Goal: Task Accomplishment & Management: Manage account settings

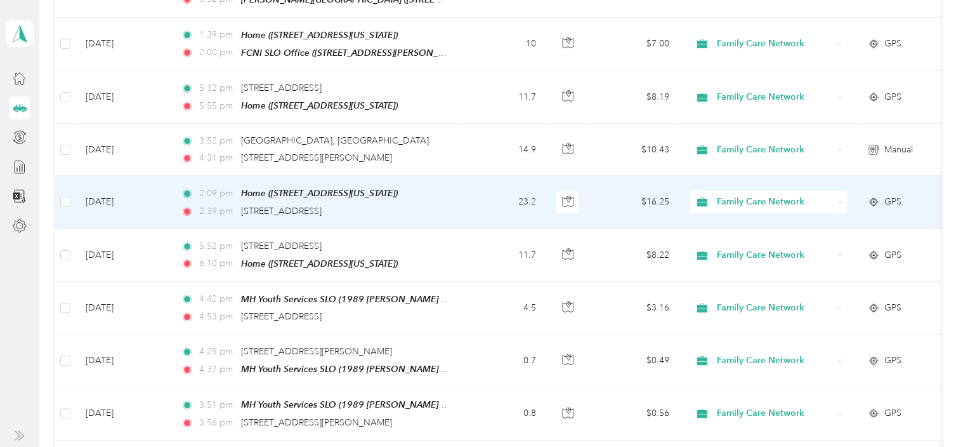
scroll to position [169, 0]
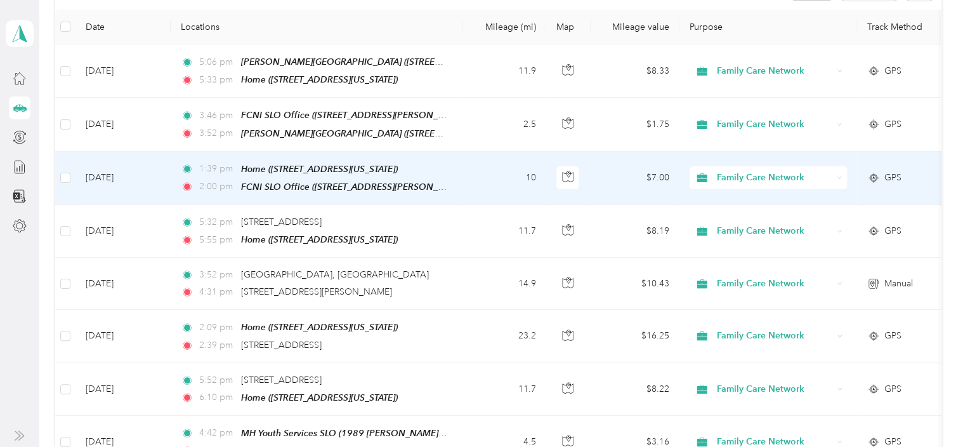
click at [158, 175] on td "[DATE]" at bounding box center [122, 178] width 95 height 53
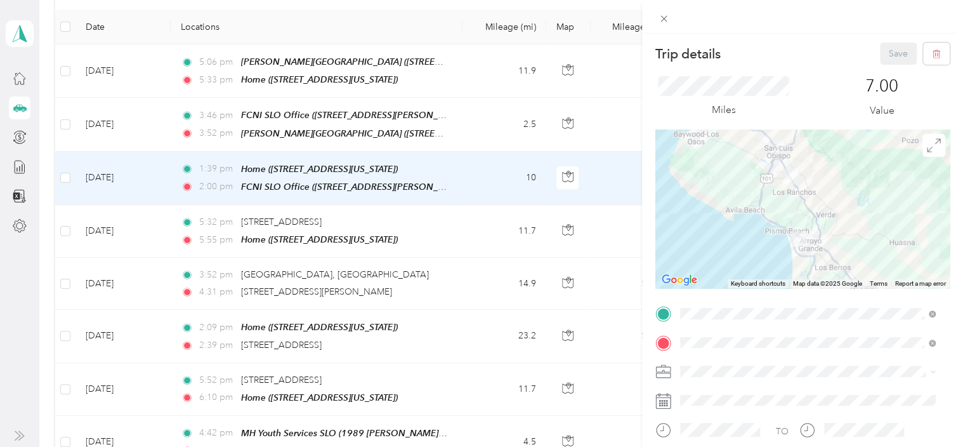
click at [172, 129] on div "Trip details Save This trip cannot be edited because it is either under review,…" at bounding box center [481, 223] width 963 height 447
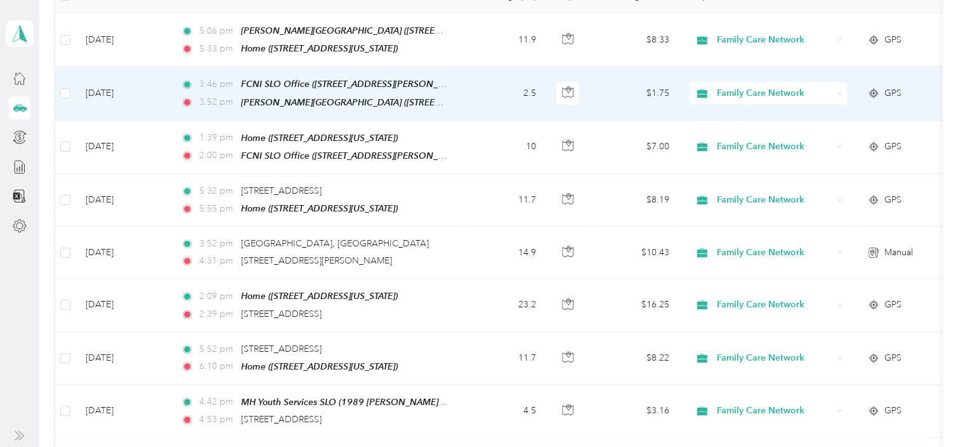
scroll to position [202, 0]
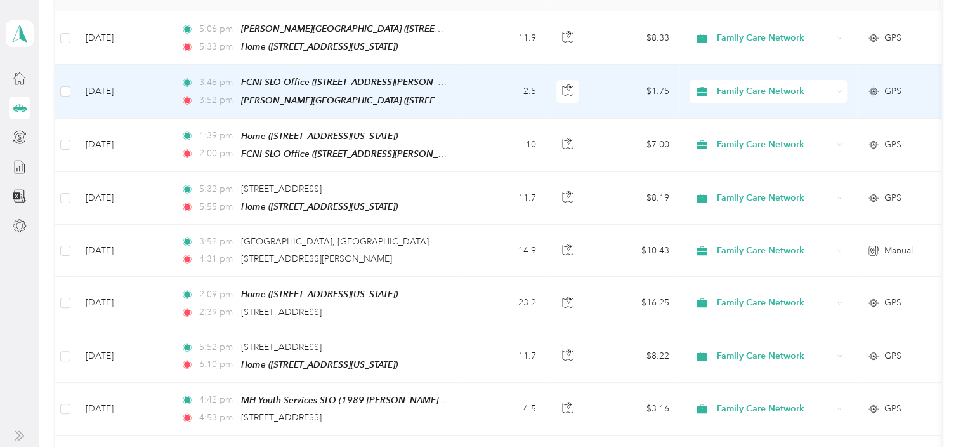
click at [156, 94] on td "[DATE]" at bounding box center [122, 91] width 95 height 53
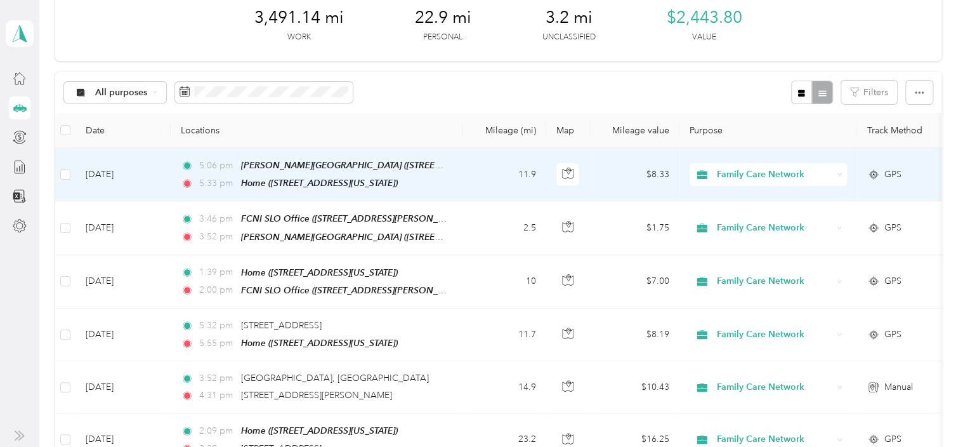
scroll to position [68, 0]
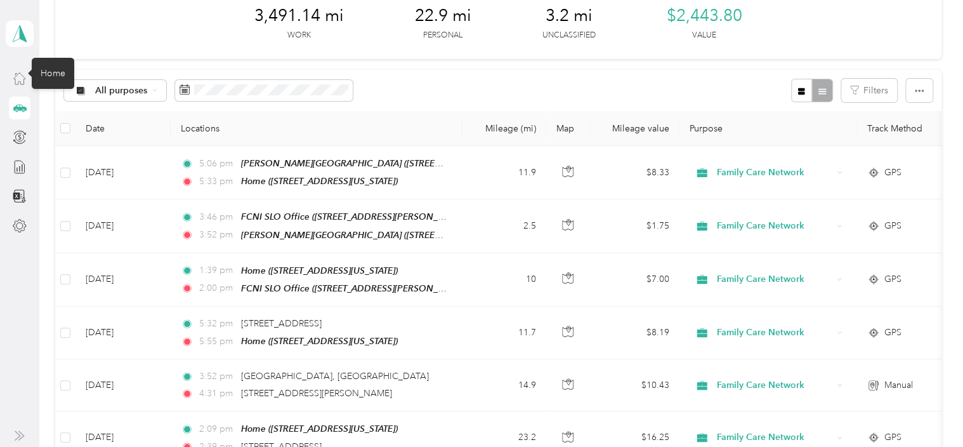
click at [19, 81] on icon at bounding box center [19, 78] width 11 height 11
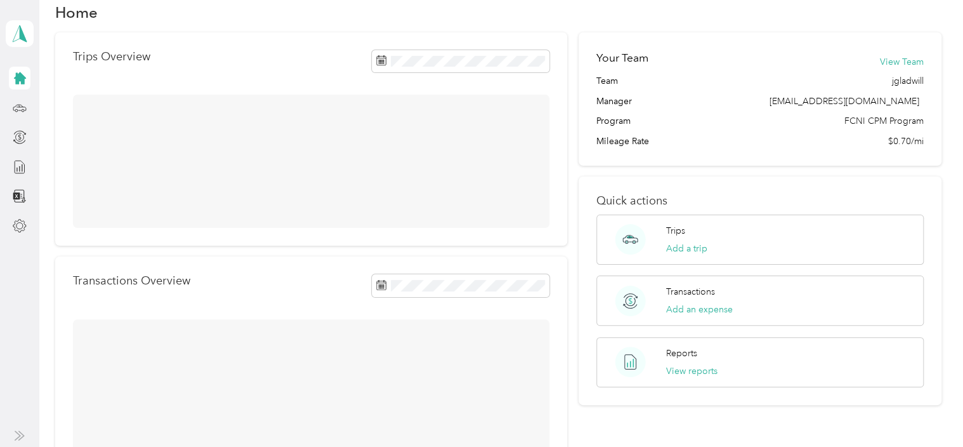
scroll to position [68, 0]
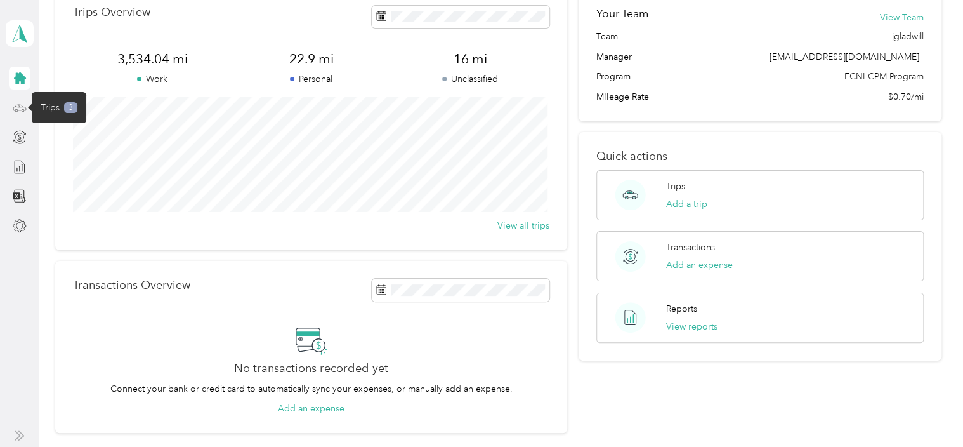
click at [20, 110] on icon at bounding box center [20, 108] width 14 height 14
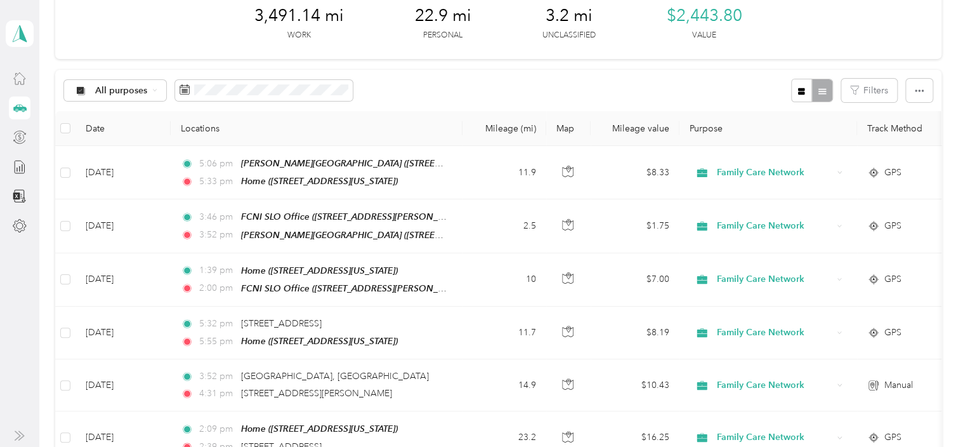
click at [27, 134] on div at bounding box center [20, 137] width 22 height 23
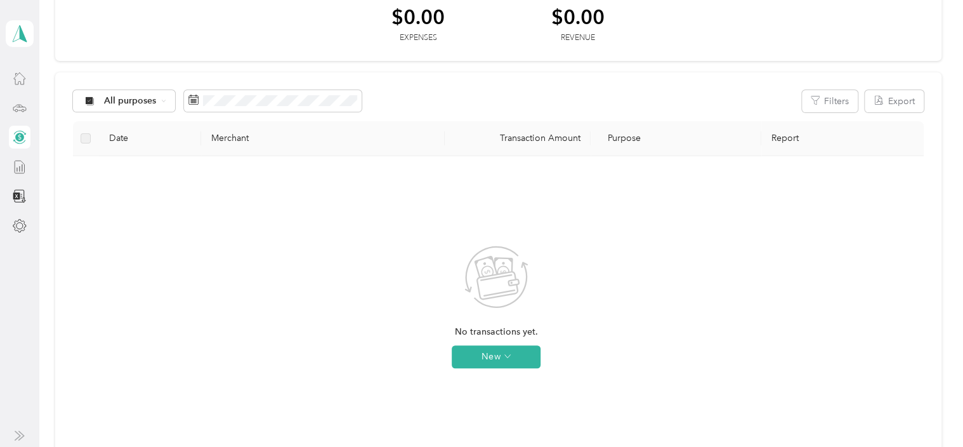
click at [27, 170] on div at bounding box center [20, 166] width 22 height 23
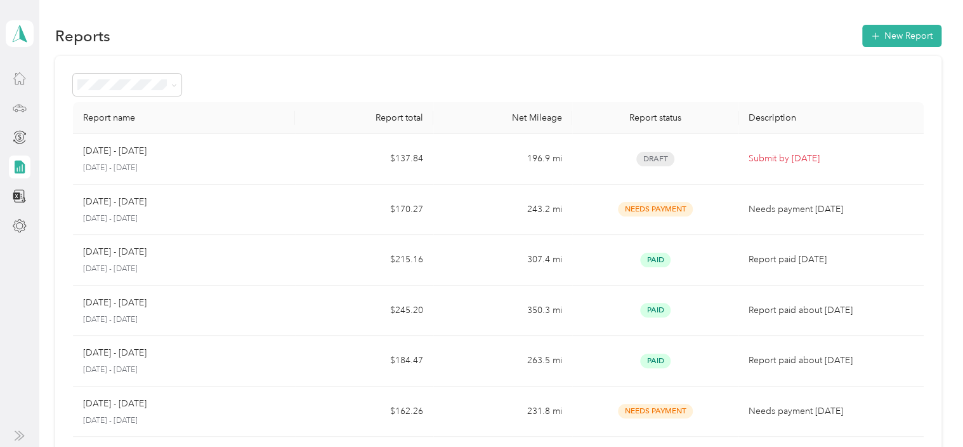
click at [284, 165] on td "[DATE] - [DATE] [DATE] - [DATE]" at bounding box center [184, 159] width 222 height 51
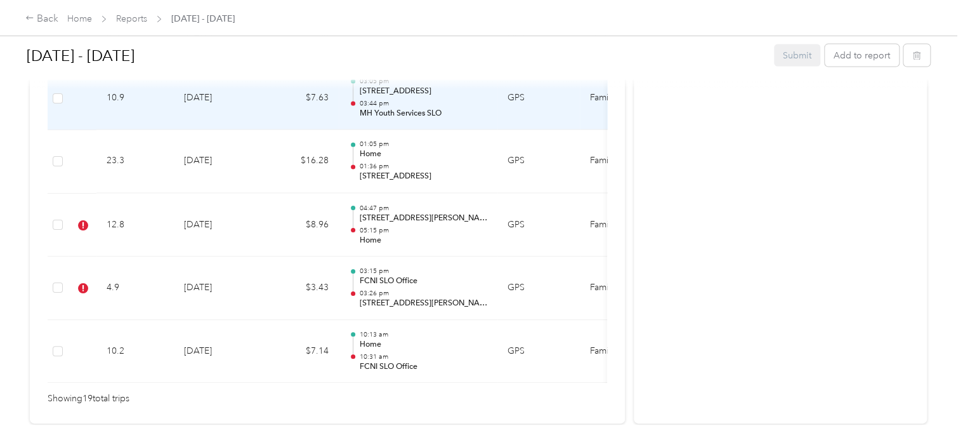
scroll to position [1330, 0]
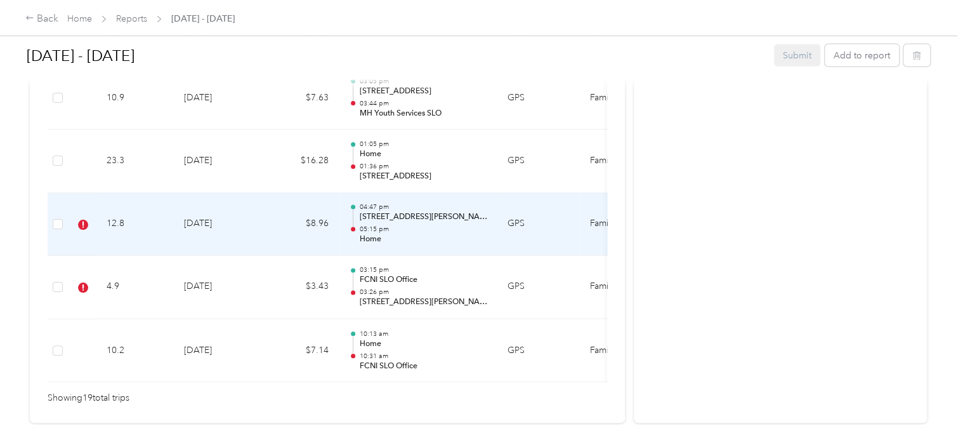
click at [269, 230] on td "$8.96" at bounding box center [301, 224] width 76 height 63
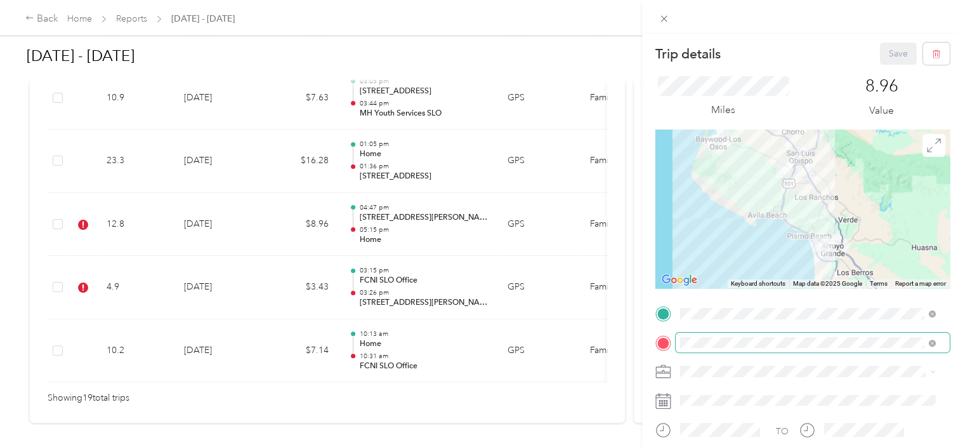
scroll to position [174, 0]
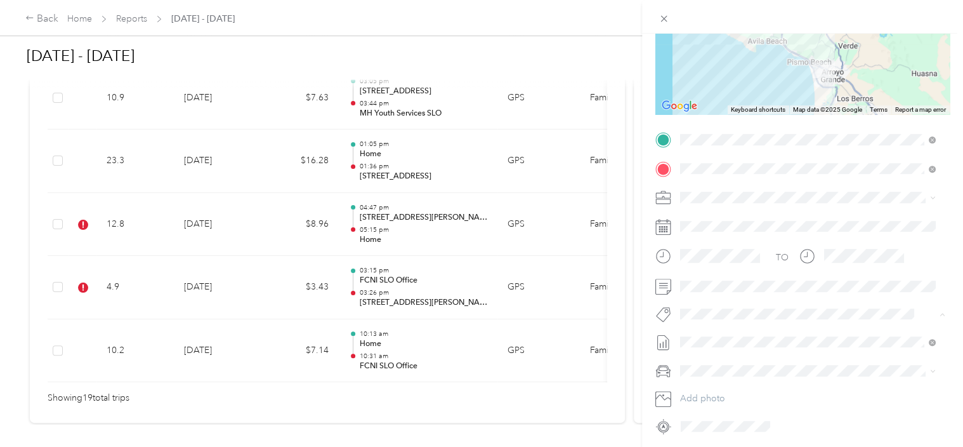
click at [734, 164] on span "Specialty Mhs" at bounding box center [717, 168] width 49 height 11
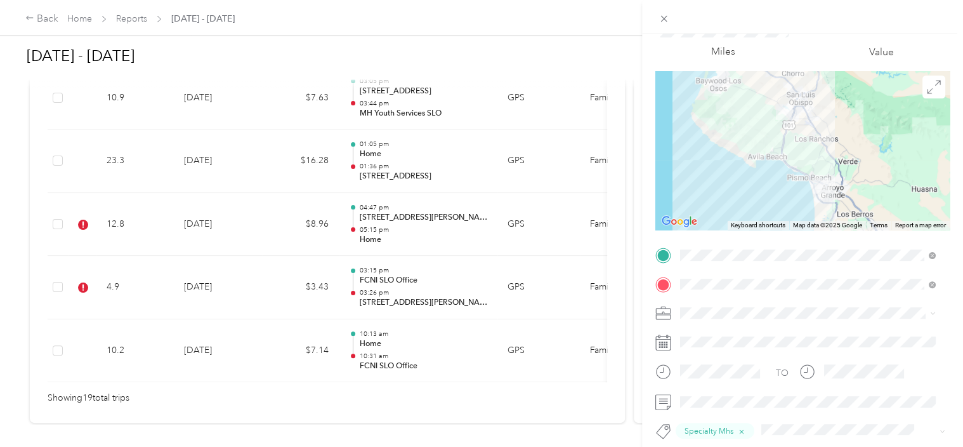
scroll to position [0, 0]
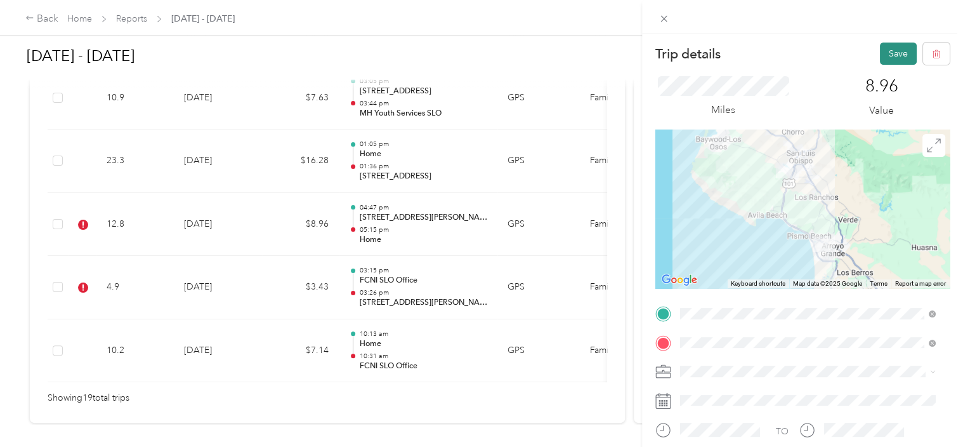
click at [880, 61] on button "Save" at bounding box center [898, 53] width 37 height 22
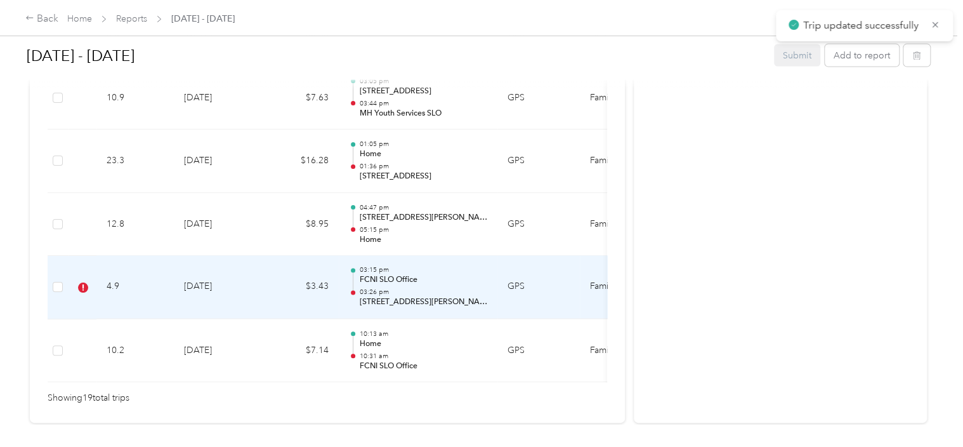
click at [246, 287] on td "[DATE]" at bounding box center [218, 287] width 89 height 63
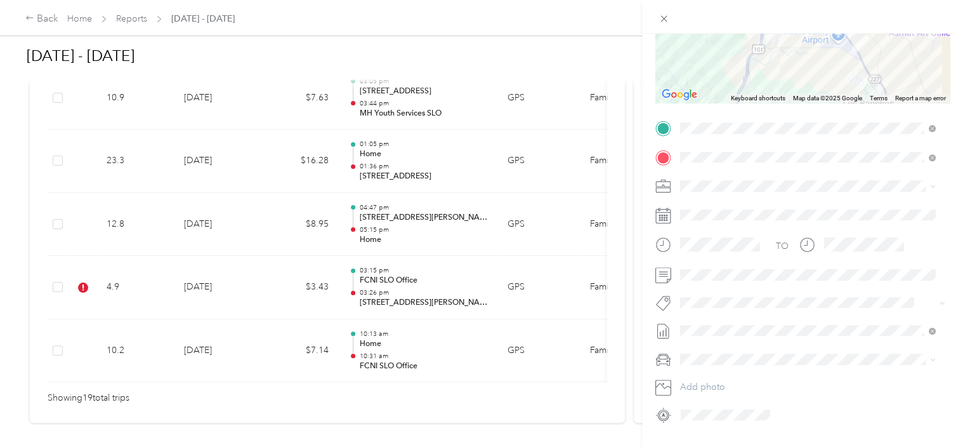
scroll to position [186, 0]
click at [729, 151] on span "Specialty Mhs" at bounding box center [717, 155] width 49 height 11
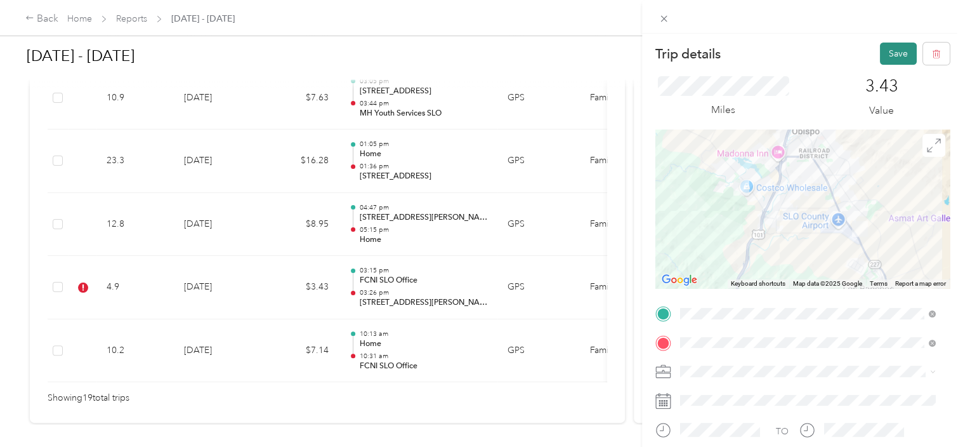
click at [880, 51] on button "Save" at bounding box center [898, 53] width 37 height 22
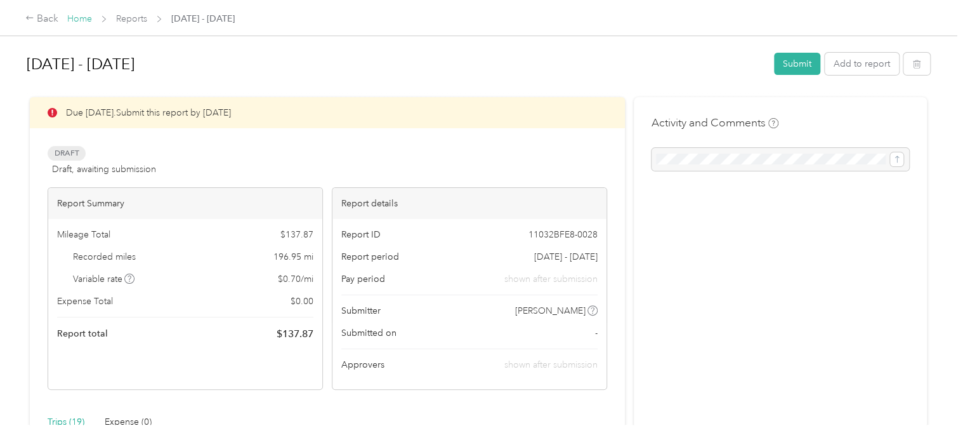
click at [82, 20] on link "Home" at bounding box center [79, 18] width 25 height 11
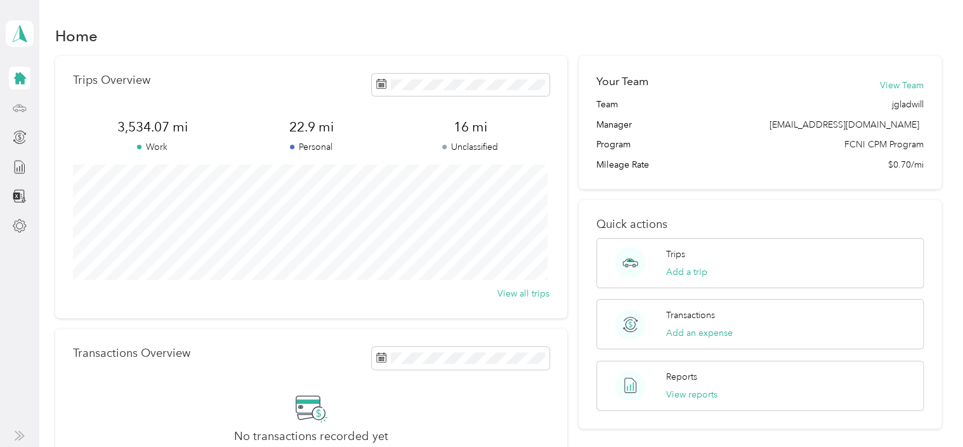
click at [22, 114] on div at bounding box center [20, 107] width 22 height 23
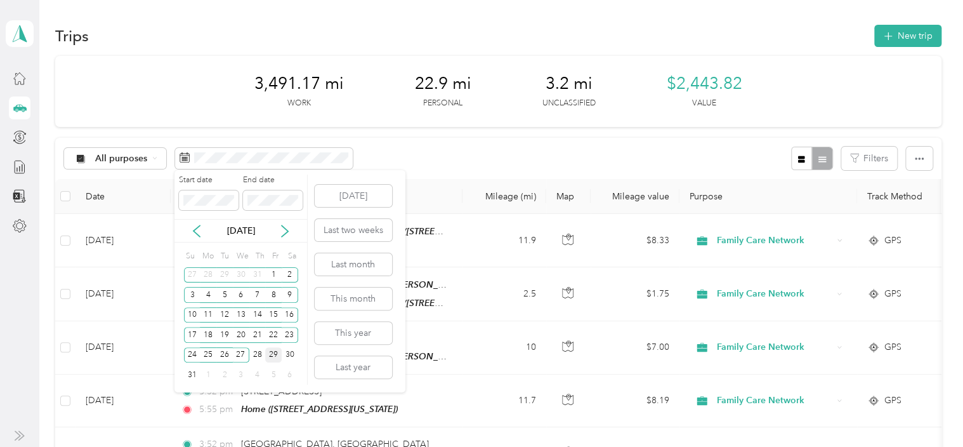
click at [274, 353] on div "29" at bounding box center [273, 355] width 16 height 16
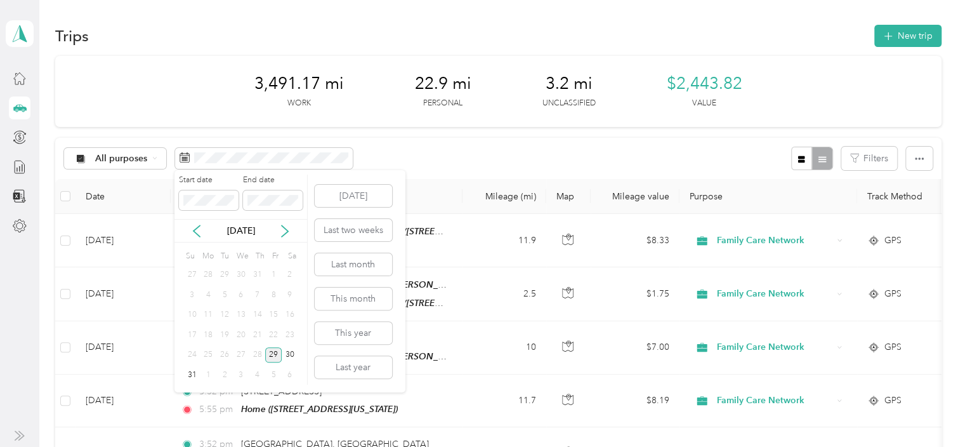
click at [258, 353] on div "28" at bounding box center [257, 355] width 16 height 16
click at [250, 353] on div "28" at bounding box center [257, 355] width 16 height 16
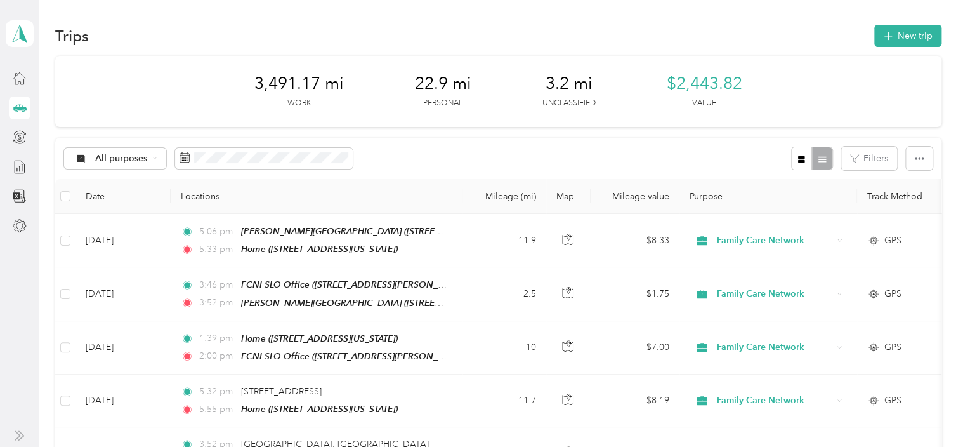
scroll to position [114, 0]
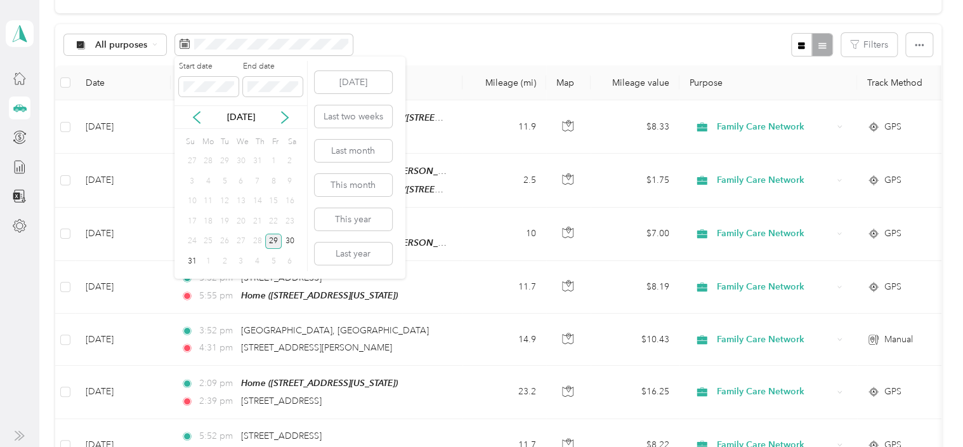
click at [241, 241] on div "27" at bounding box center [241, 241] width 16 height 16
click at [244, 240] on div "27" at bounding box center [241, 241] width 16 height 16
click at [292, 244] on div "30" at bounding box center [290, 241] width 16 height 16
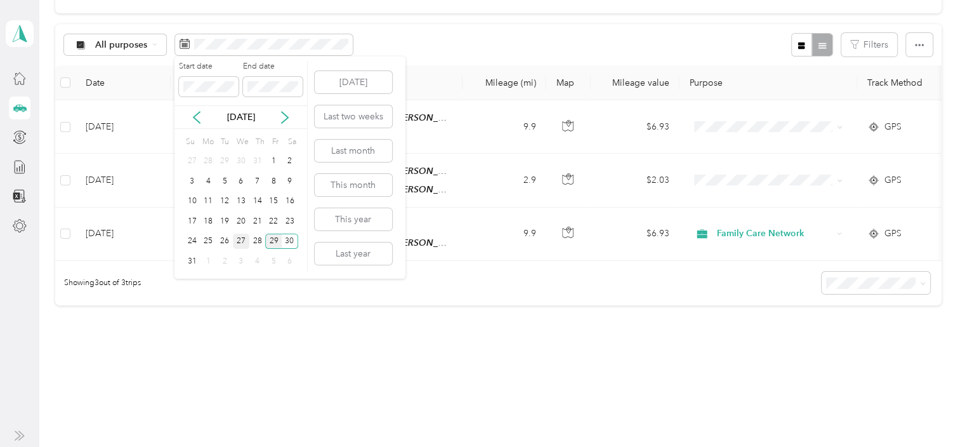
click at [241, 239] on div "27" at bounding box center [241, 241] width 16 height 16
click at [273, 239] on div "29" at bounding box center [273, 241] width 16 height 16
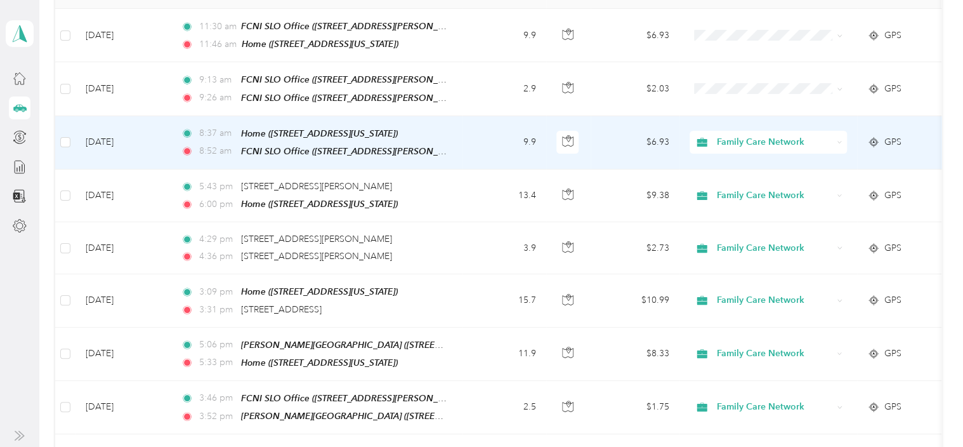
scroll to position [209, 0]
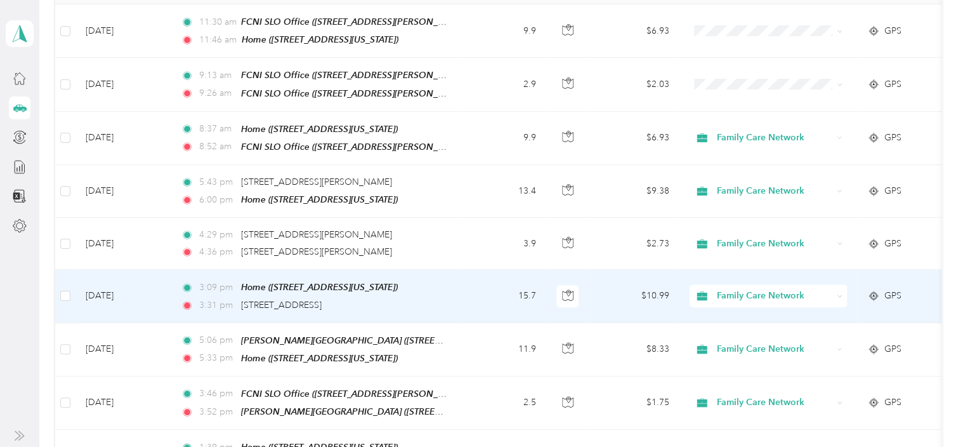
click at [170, 297] on td "[DATE]" at bounding box center [122, 296] width 95 height 53
